Goal: Task Accomplishment & Management: Complete application form

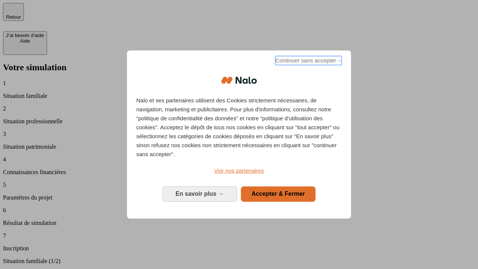
click at [308, 62] on span "Continuer sans accepter →" at bounding box center [308, 60] width 66 height 9
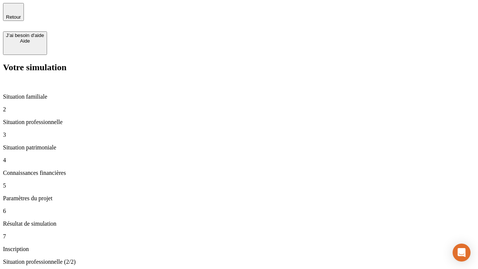
type input "30 000"
type input "1 000"
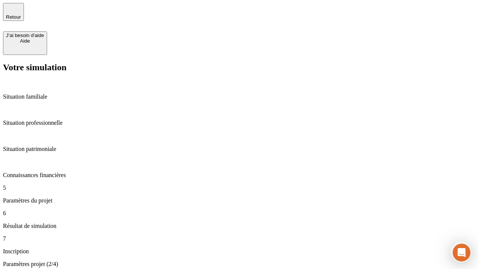
type input "65"
type input "5 000"
type input "640"
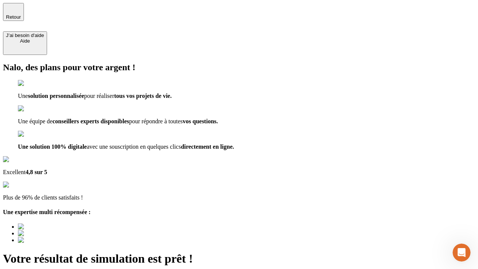
scroll to position [0, 1]
type input "[EMAIL_ADDRESS][DOMAIN_NAME]"
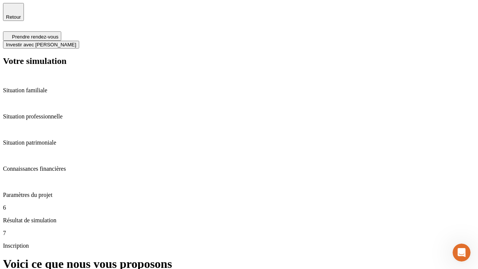
click at [76, 42] on span "Investir avec [PERSON_NAME]" at bounding box center [41, 45] width 70 height 6
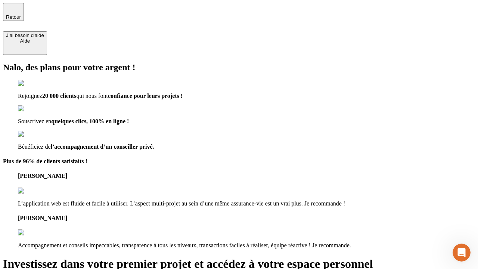
type input "[EMAIL_ADDRESS][DOMAIN_NAME]"
